Goal: Task Accomplishment & Management: Use online tool/utility

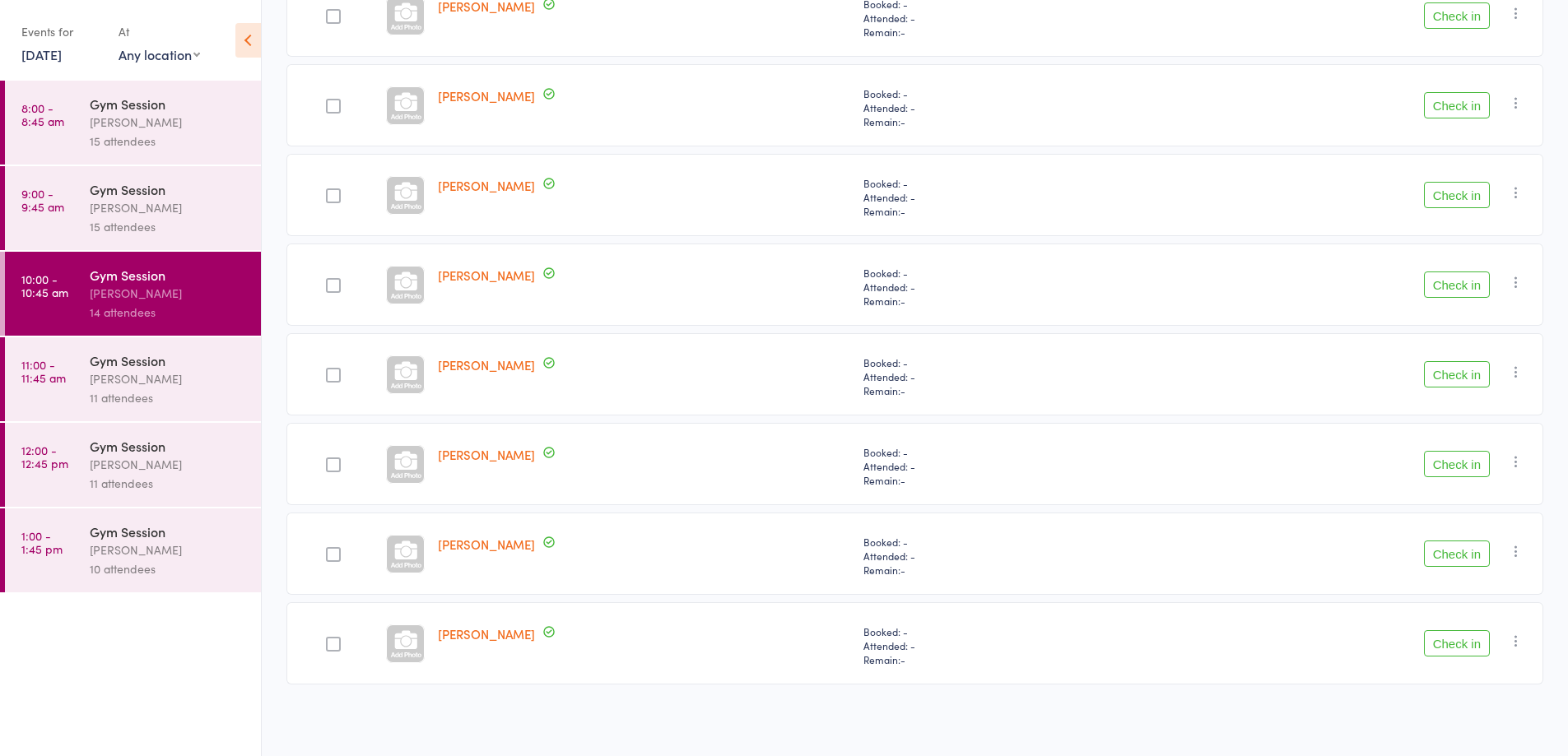
scroll to position [835, 0]
click at [1458, 559] on button "Check in" at bounding box center [1458, 554] width 66 height 26
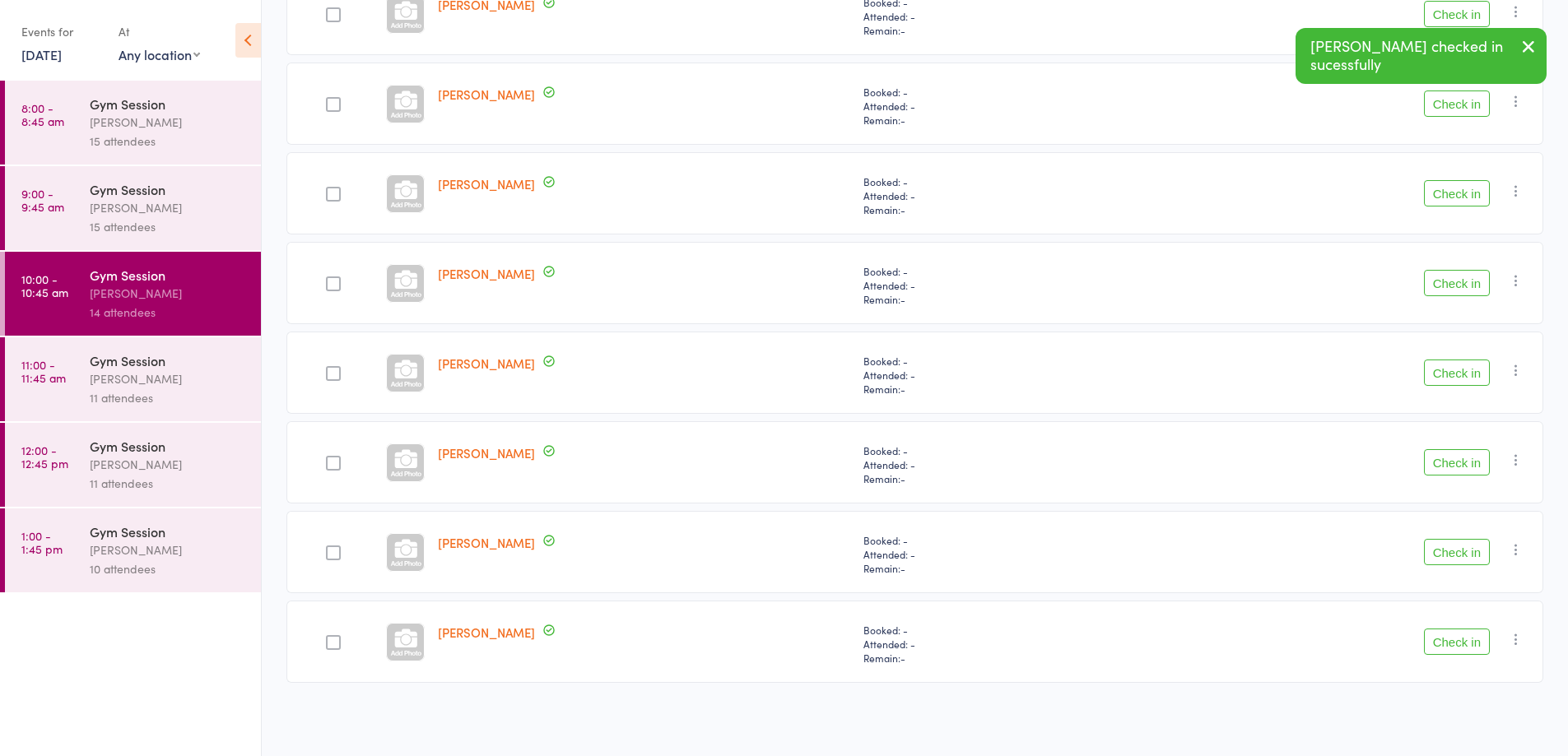
scroll to position [748, 0]
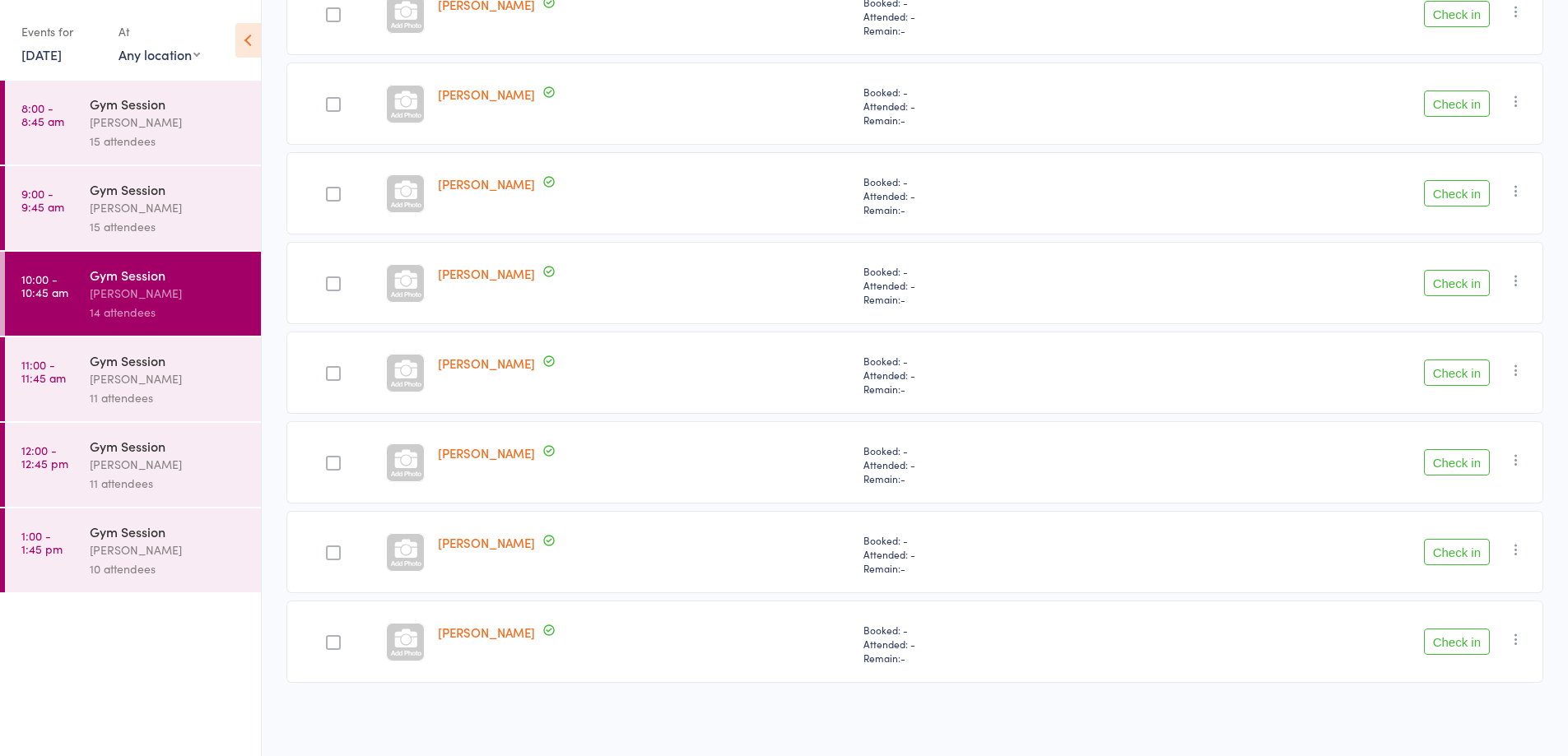
click at [1484, 548] on button "Check in" at bounding box center [1458, 552] width 66 height 26
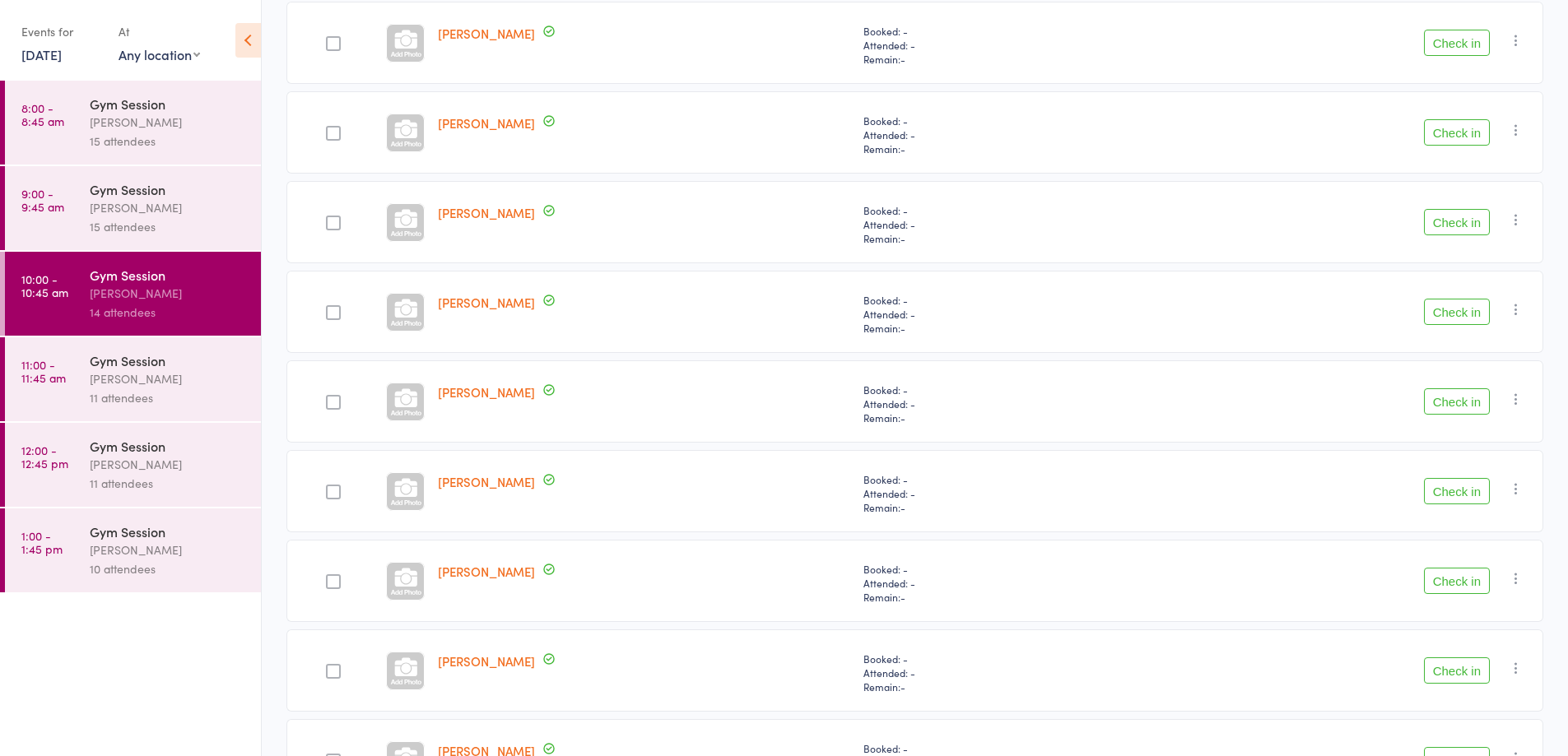
scroll to position [316, 0]
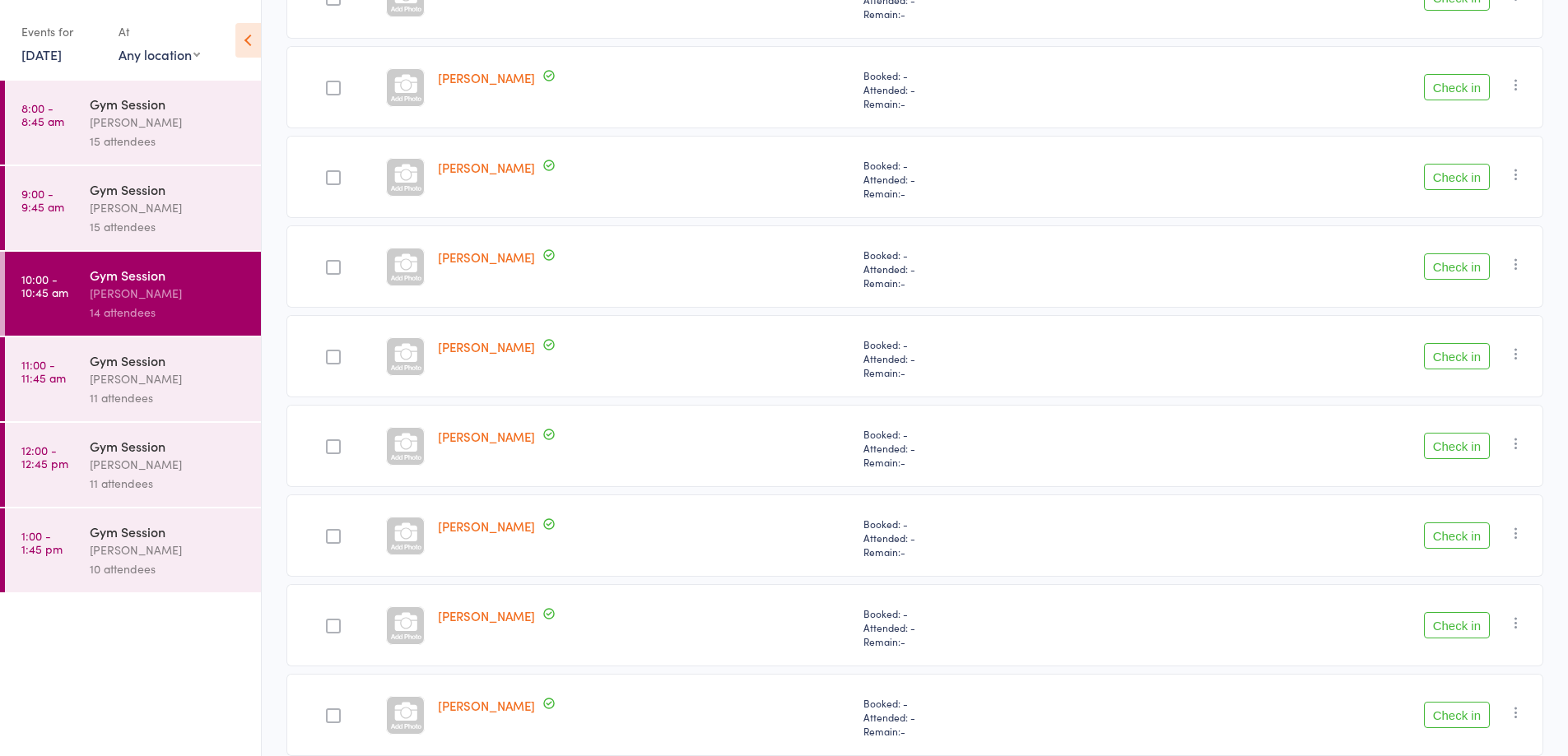
click at [1460, 268] on button "Check in" at bounding box center [1458, 266] width 66 height 26
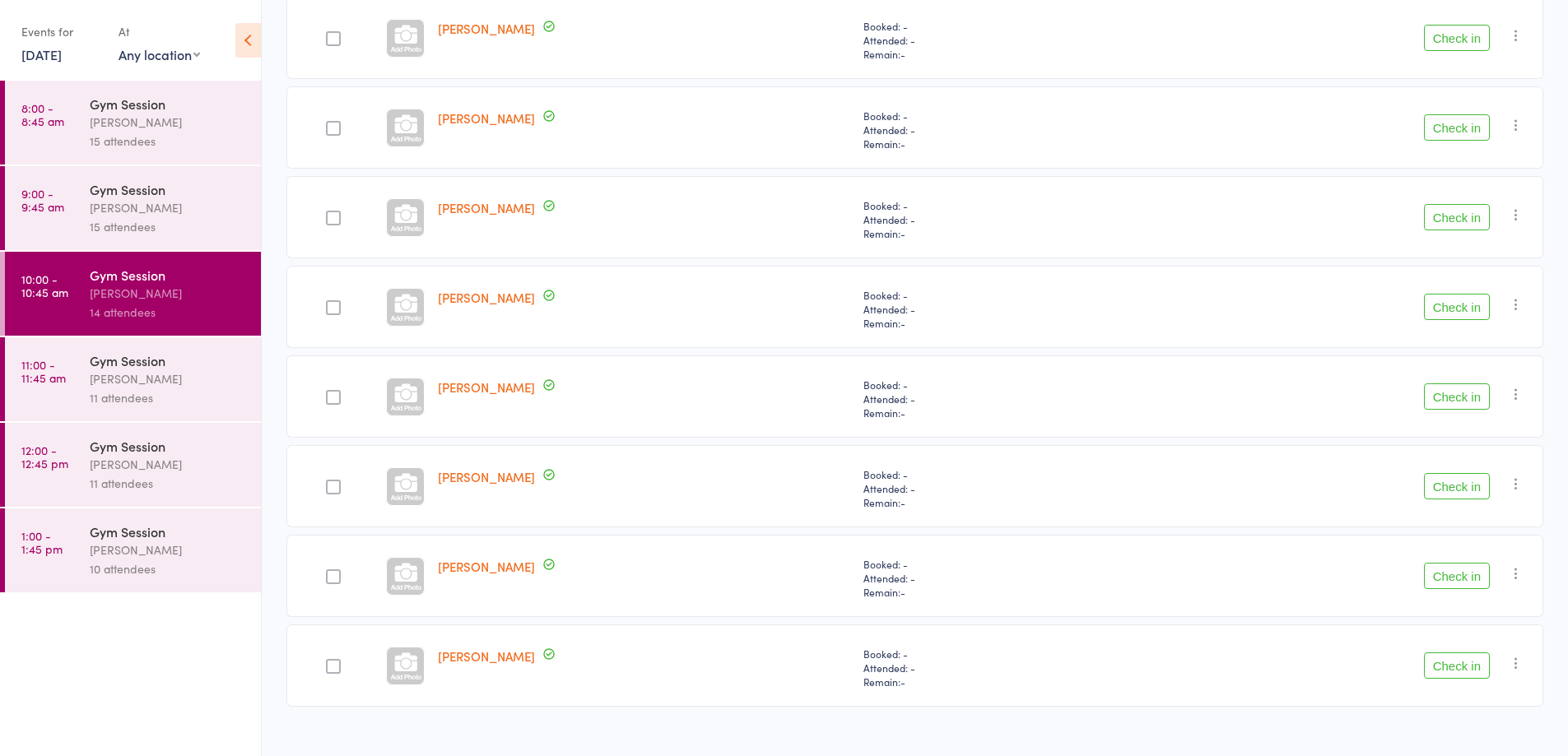
scroll to position [544, 0]
click at [1471, 578] on button "Check in" at bounding box center [1458, 576] width 66 height 26
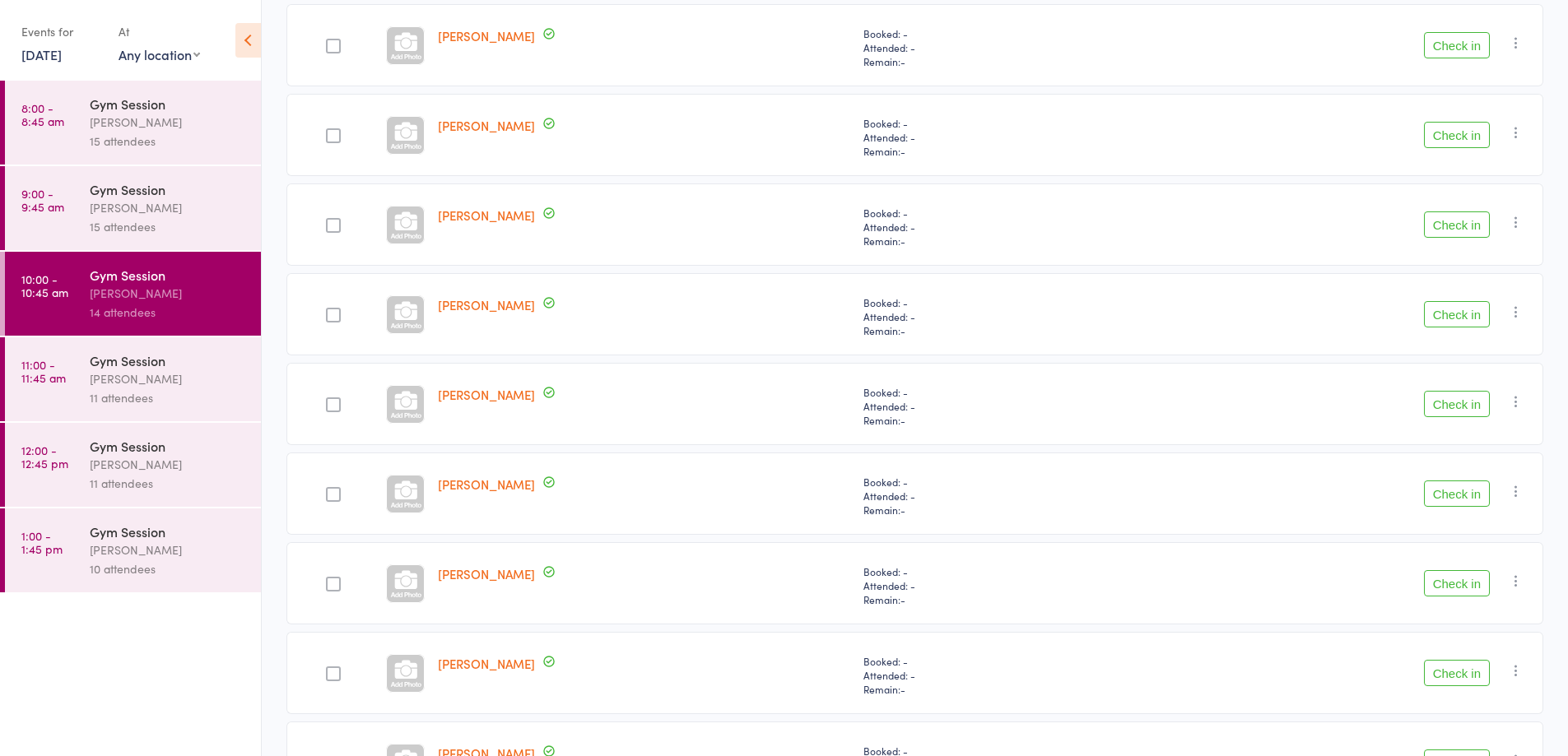
scroll to position [0, 0]
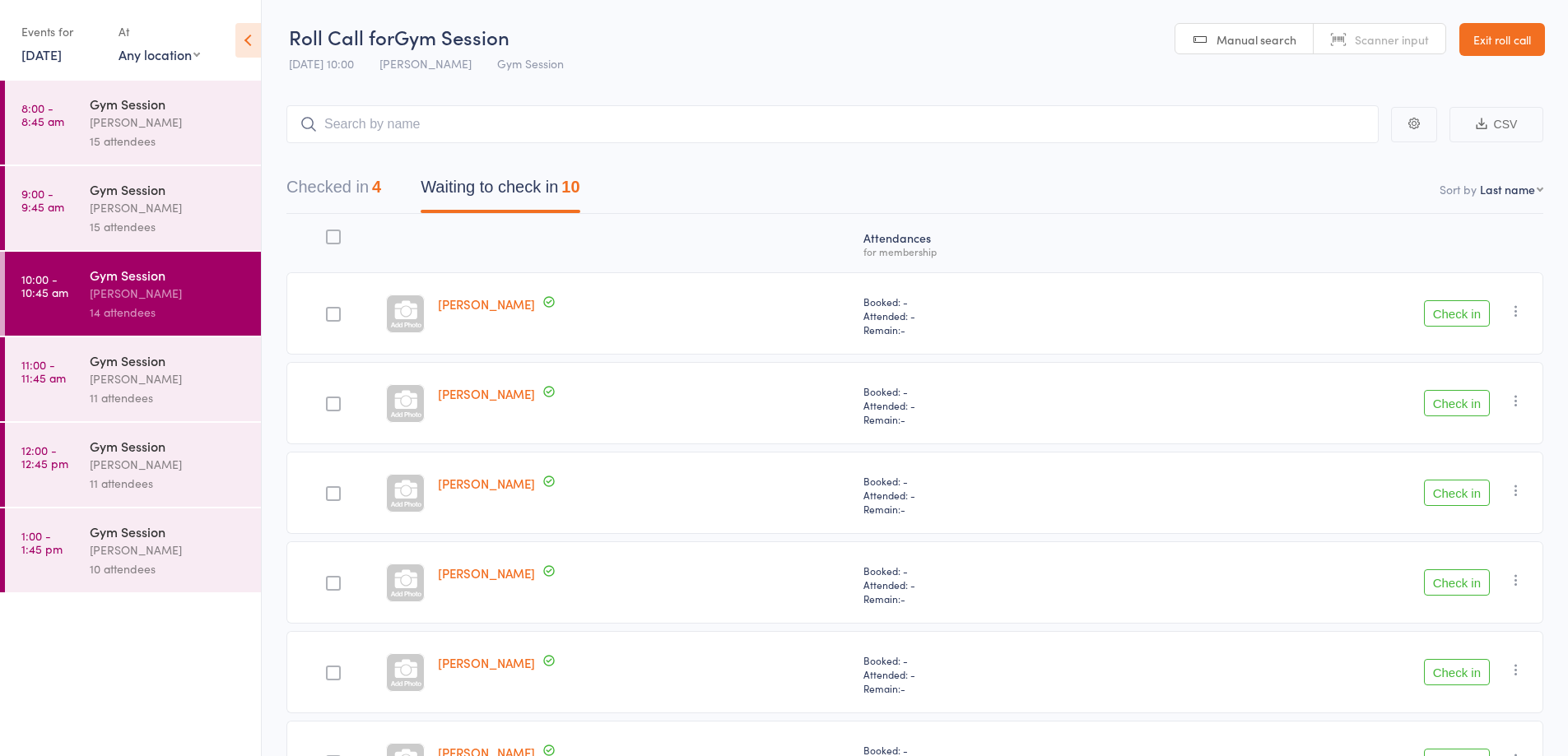
click at [1447, 320] on button "Check in" at bounding box center [1458, 313] width 66 height 26
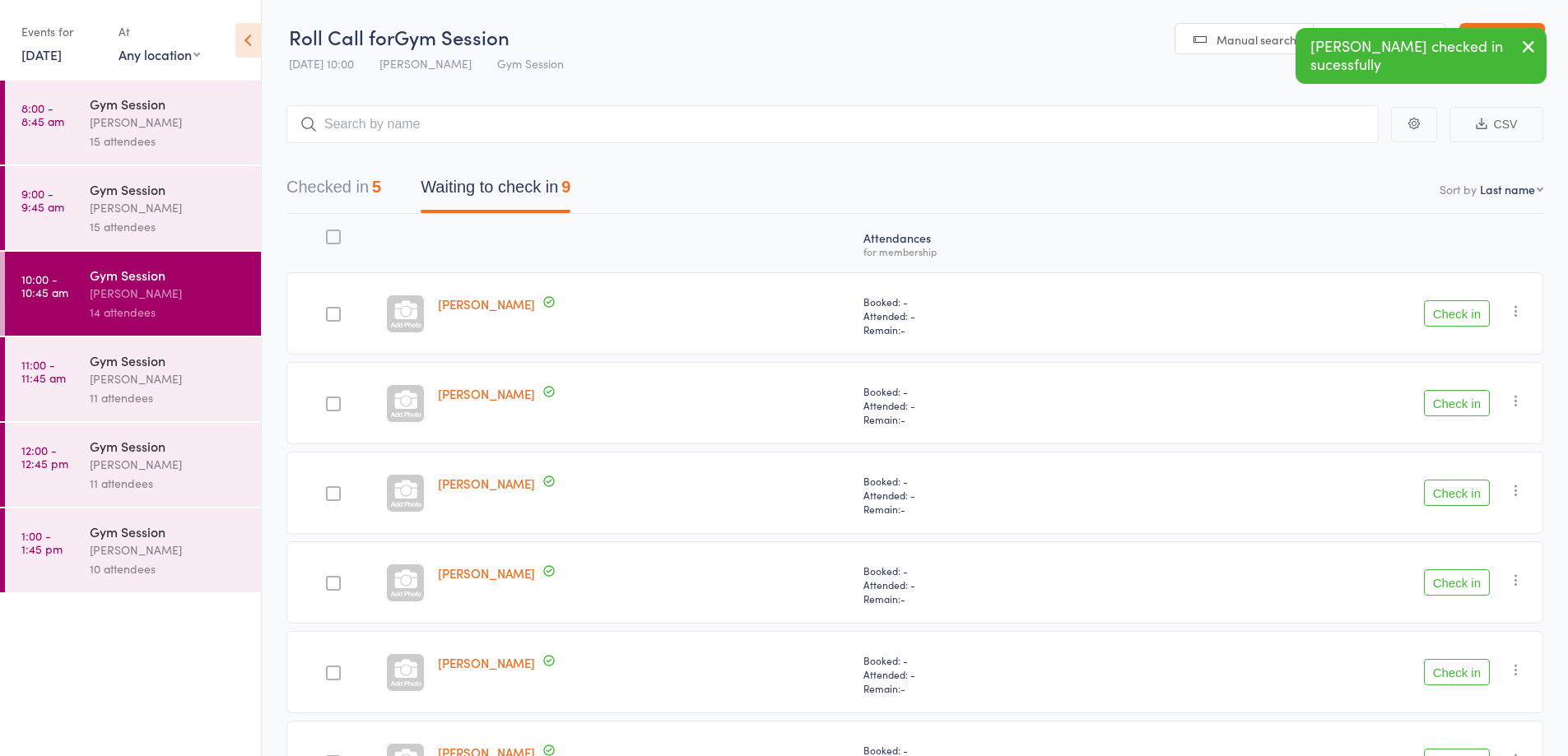
click at [1461, 318] on button "Check in" at bounding box center [1458, 313] width 66 height 26
click at [1452, 309] on button "Check in" at bounding box center [1458, 313] width 66 height 26
click at [1460, 311] on button "Check in" at bounding box center [1458, 313] width 66 height 26
click at [1427, 317] on button "Check in" at bounding box center [1458, 313] width 66 height 26
click at [1451, 326] on button "Check in" at bounding box center [1458, 313] width 66 height 26
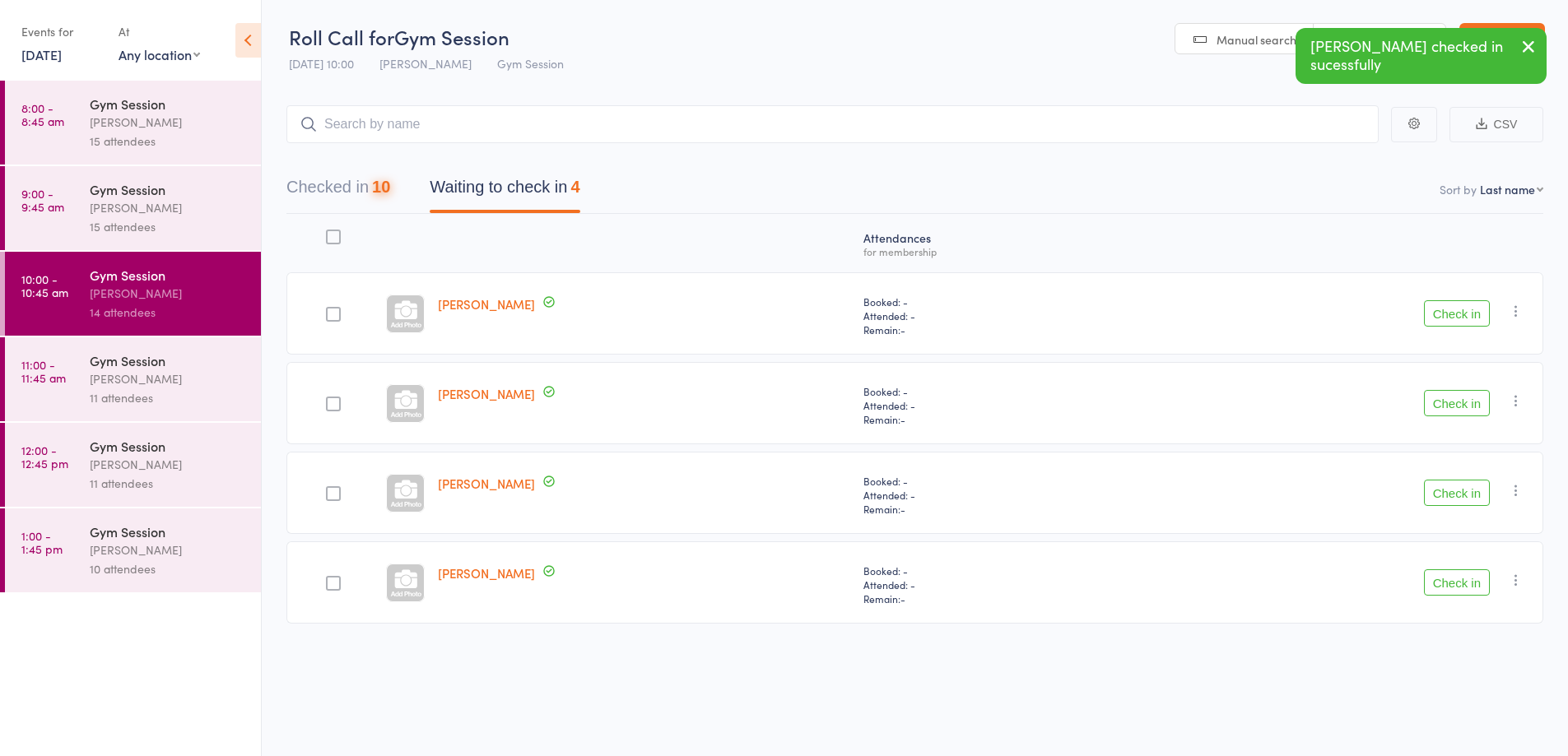
click at [1441, 321] on button "Check in" at bounding box center [1458, 313] width 66 height 26
click at [1460, 306] on button "Check in" at bounding box center [1458, 313] width 66 height 26
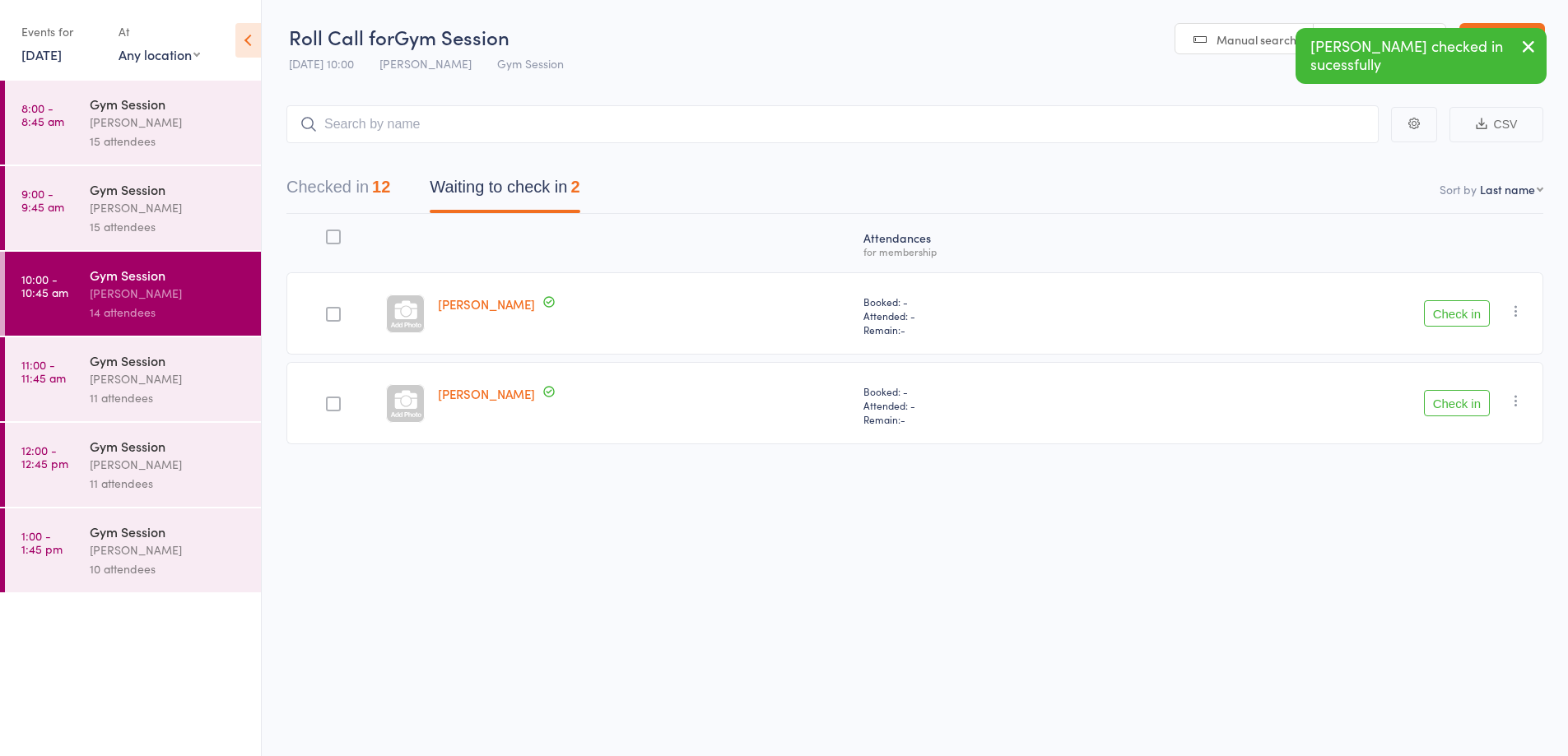
click at [1458, 406] on button "Check in" at bounding box center [1458, 403] width 66 height 26
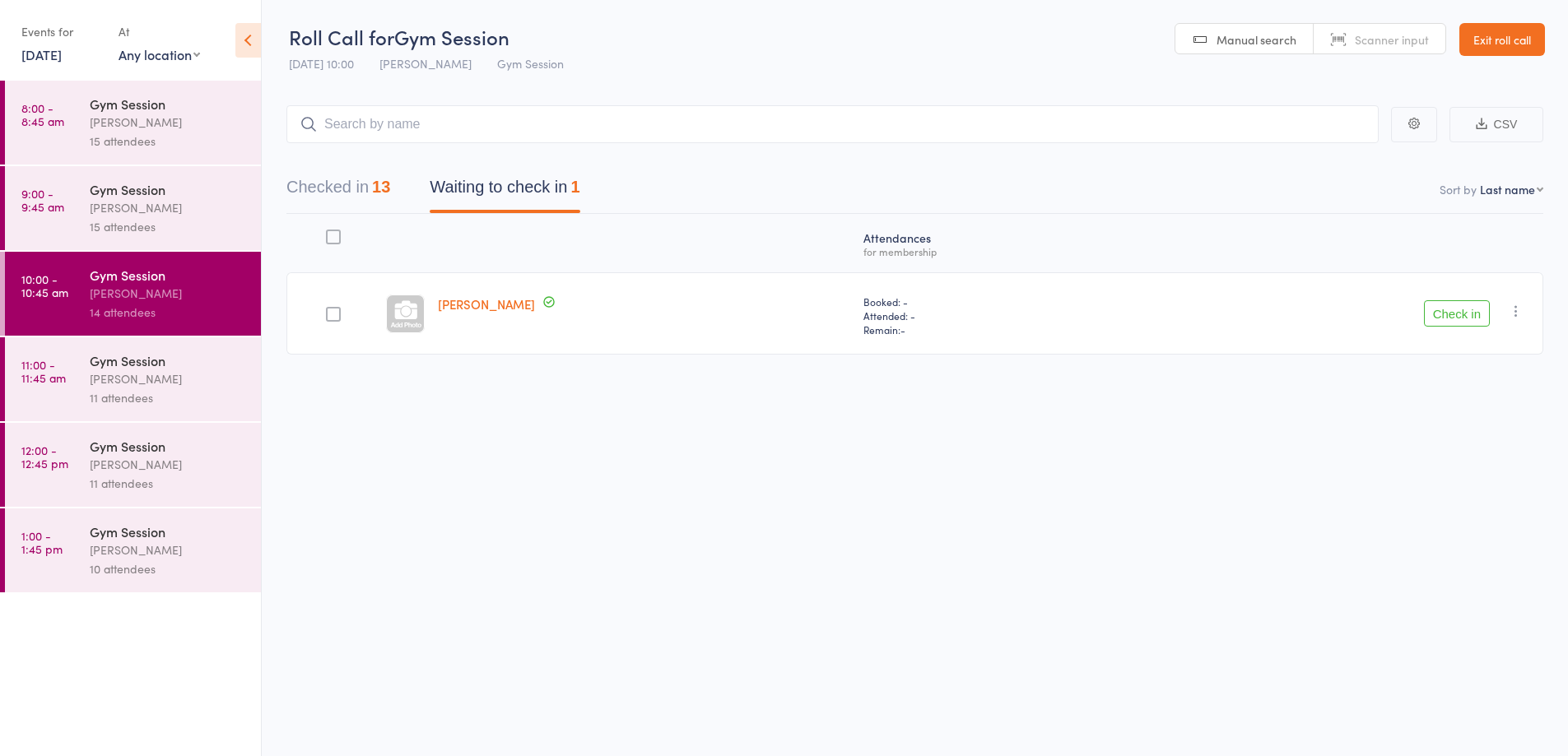
click at [1470, 304] on button "Check in" at bounding box center [1458, 313] width 66 height 26
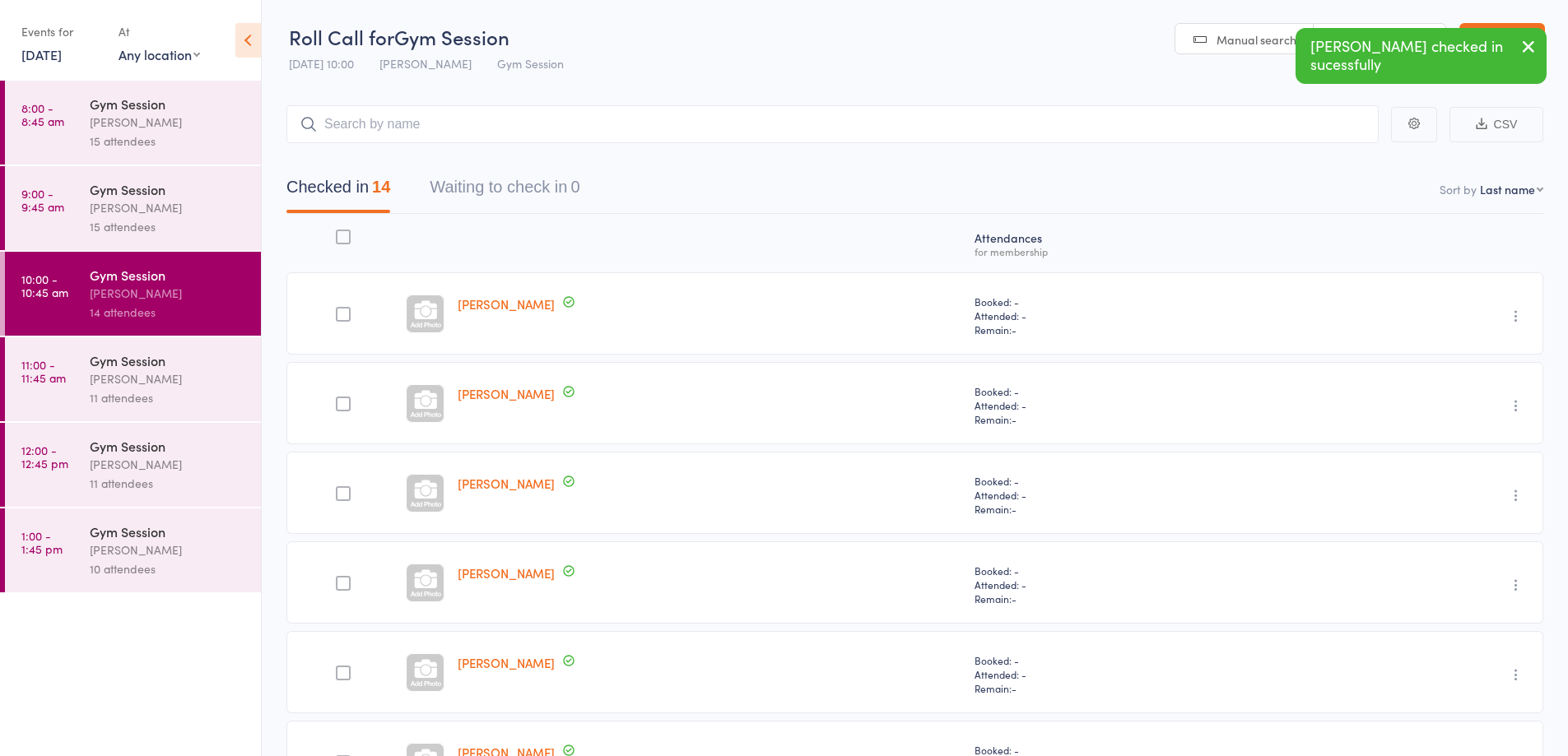
click at [162, 386] on div "[PERSON_NAME]" at bounding box center [169, 379] width 157 height 19
